Goal: Information Seeking & Learning: Find specific fact

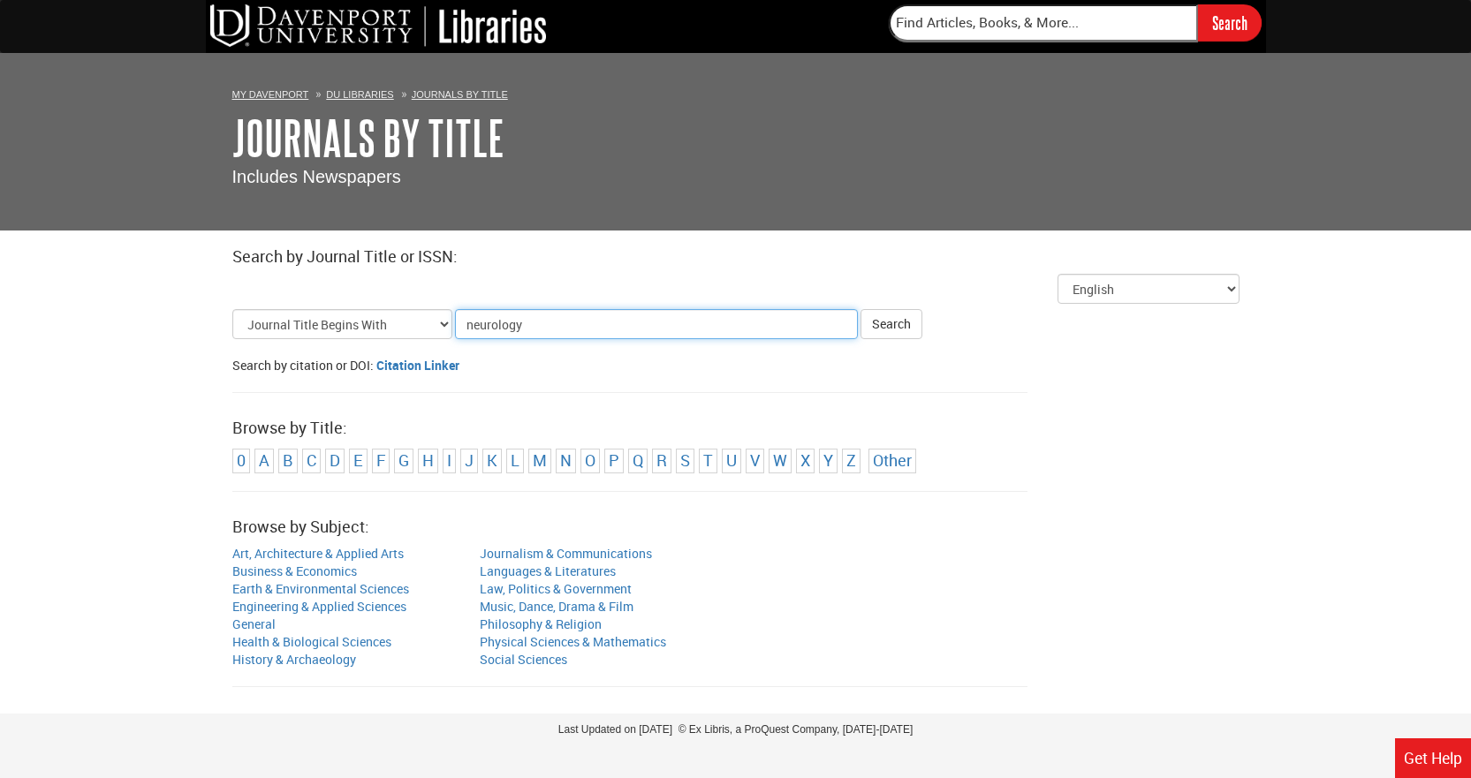
type input "neurology"
click at [861, 309] on button "Search" at bounding box center [892, 324] width 62 height 30
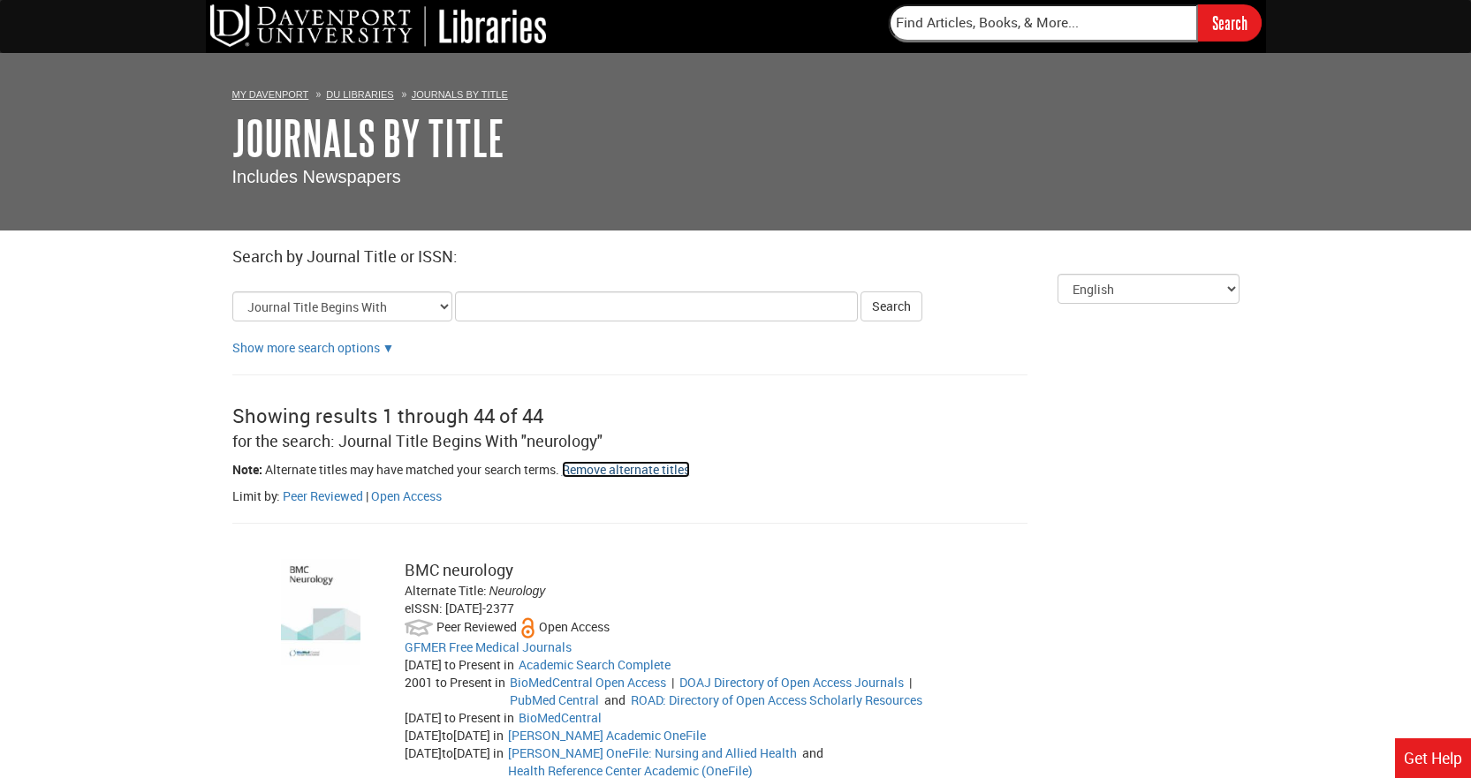
click at [607, 468] on link "Remove alternate titles" at bounding box center [626, 469] width 128 height 17
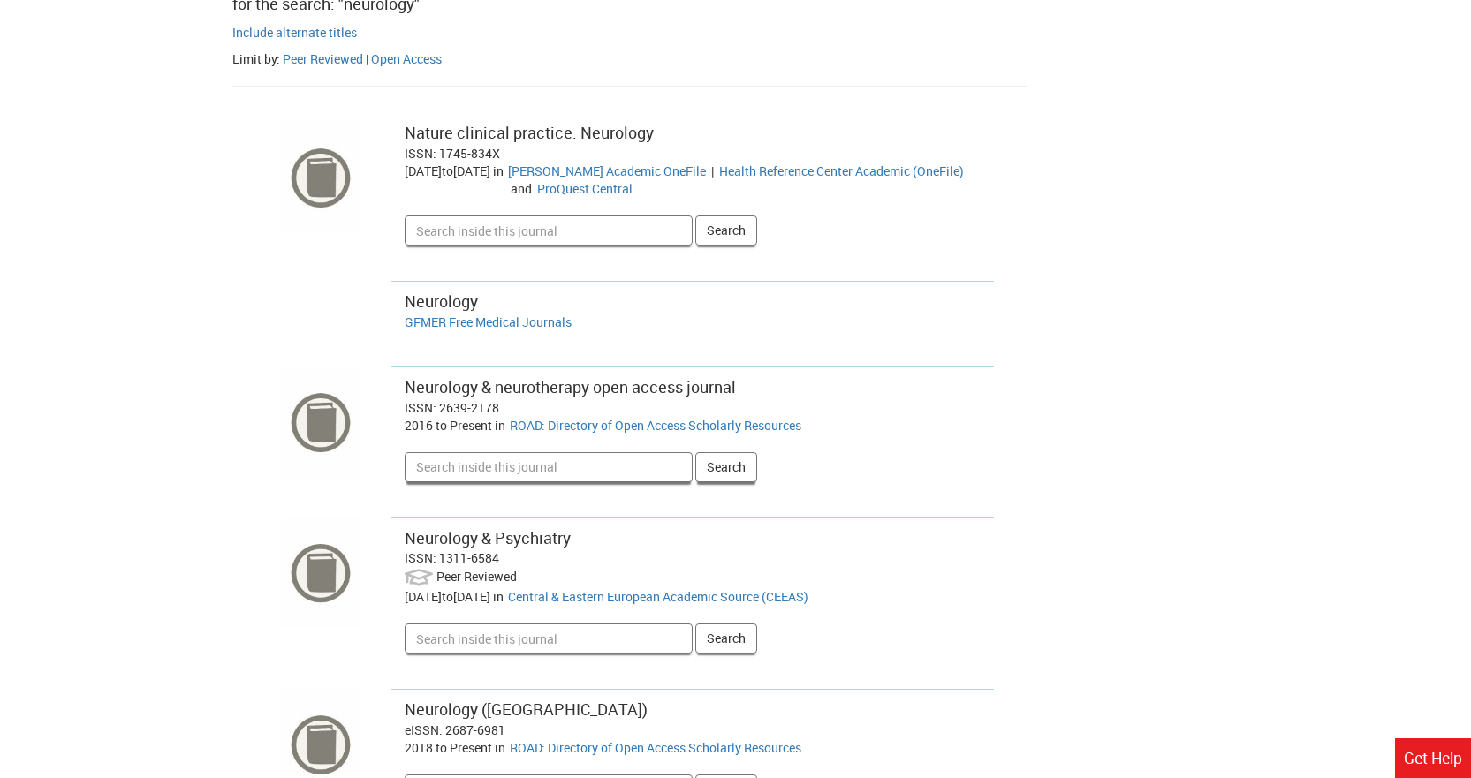
scroll to position [442, 0]
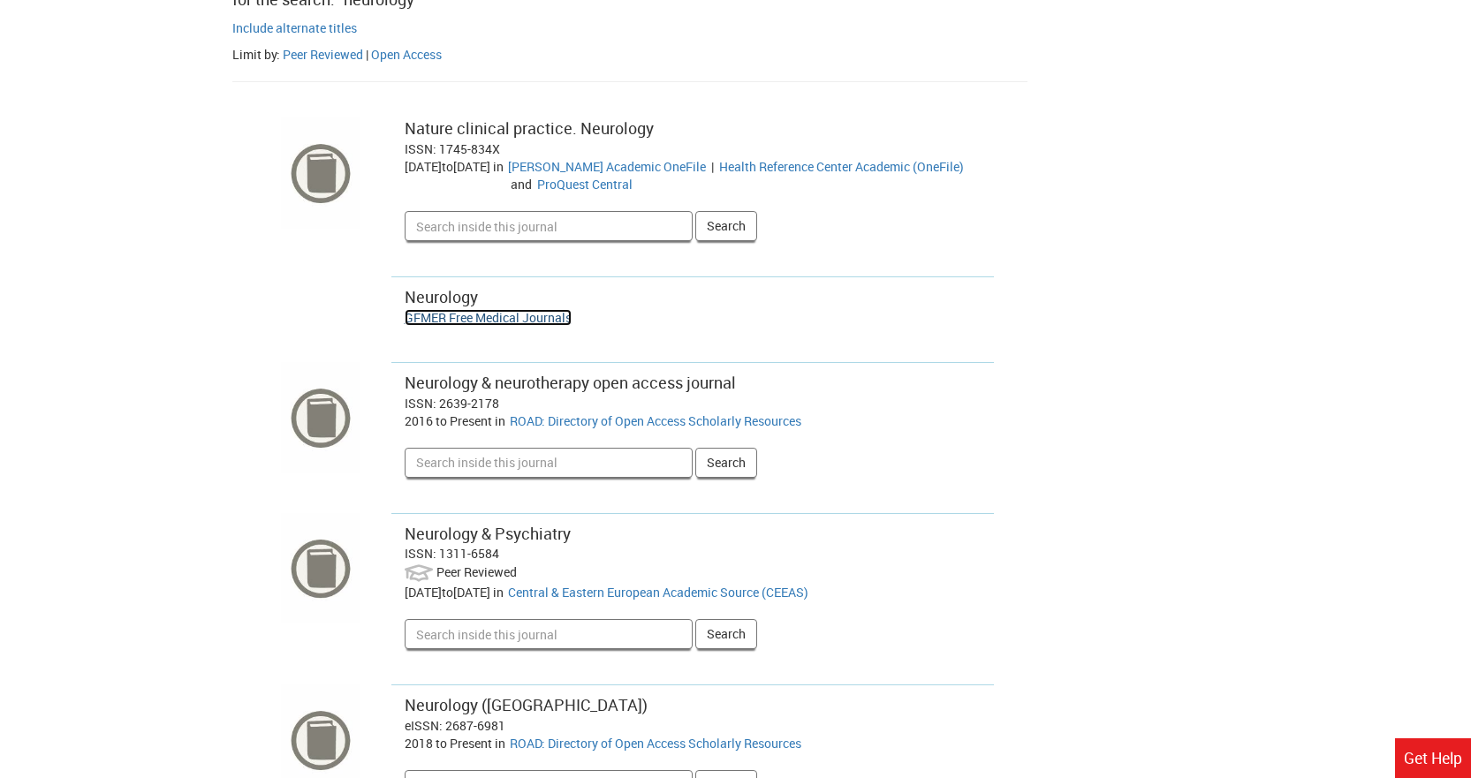
click at [536, 314] on link "GFMER Free Medical Journals" at bounding box center [488, 317] width 167 height 17
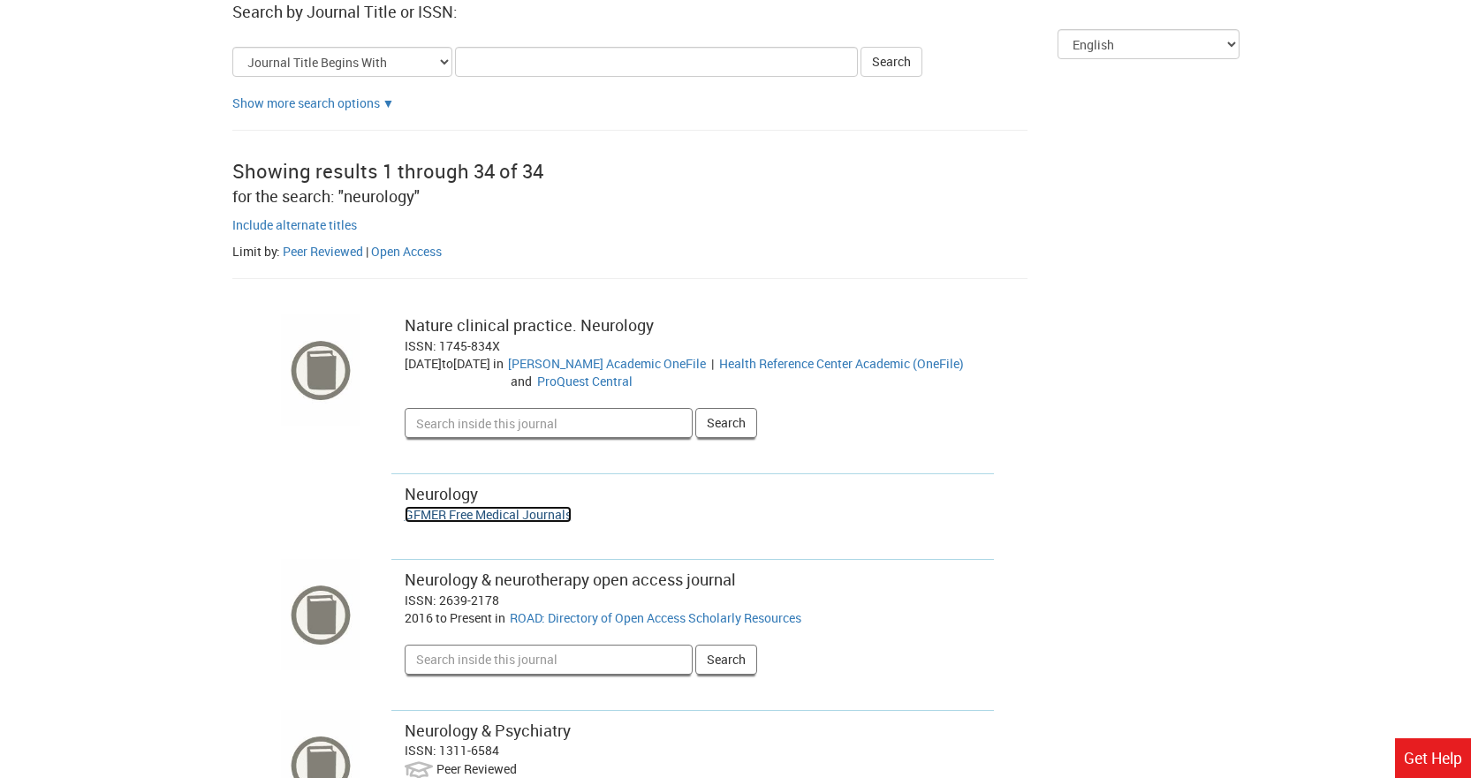
scroll to position [0, 0]
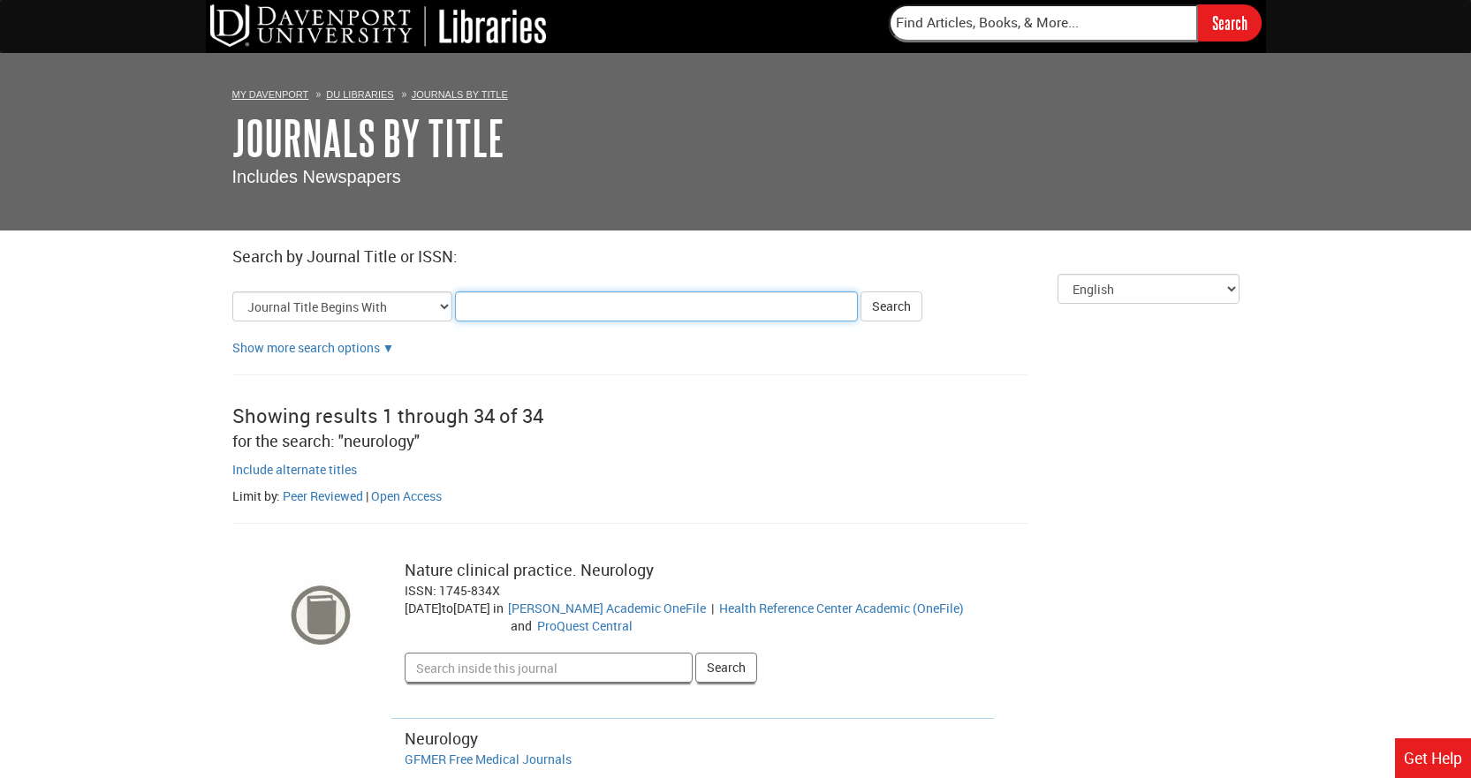
drag, startPoint x: 470, startPoint y: 317, endPoint x: 487, endPoint y: 304, distance: 21.4
click at [473, 315] on input "Title Search Criteria" at bounding box center [656, 307] width 403 height 30
paste input "Nursing Science Quarterly"
type input "Nursing Science Quarterly"
click button "Search" at bounding box center [892, 307] width 62 height 30
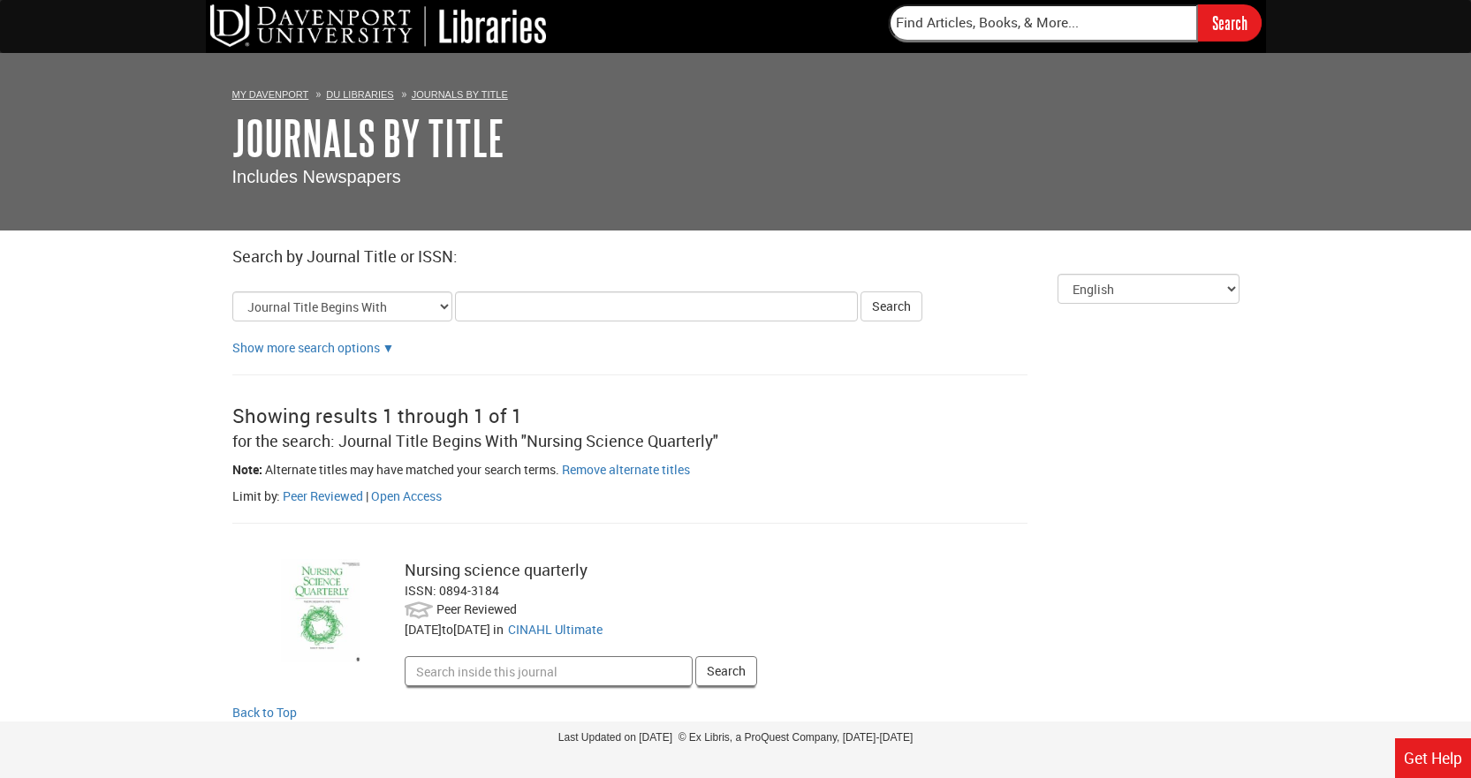
drag, startPoint x: 405, startPoint y: 590, endPoint x: 505, endPoint y: 586, distance: 99.9
click at [505, 586] on div "ISSN: 0894-3184" at bounding box center [693, 591] width 577 height 18
copy div "ISSN: 0894-3184"
